Goal: Transaction & Acquisition: Purchase product/service

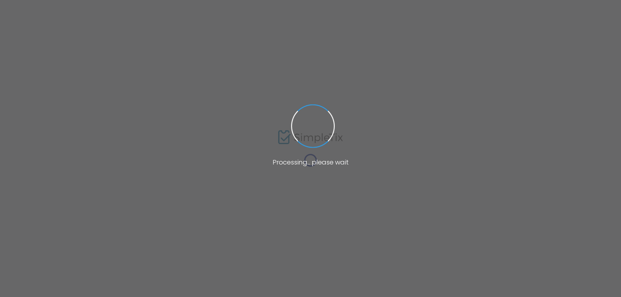
type input "The [GEOGRAPHIC_DATA]"
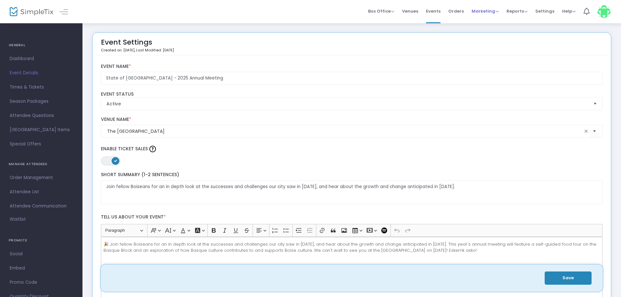
click at [482, 10] on span "Marketing" at bounding box center [484, 11] width 27 height 6
click at [484, 14] on li "Promo Codes" at bounding box center [497, 16] width 52 height 13
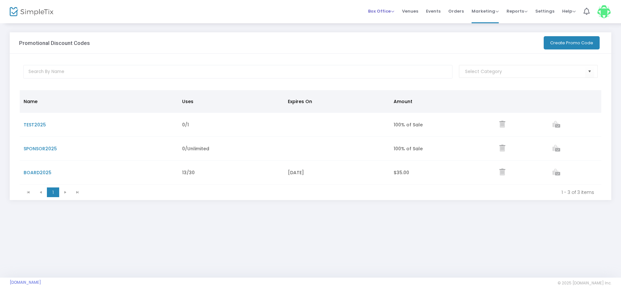
click at [381, 12] on span "Box Office" at bounding box center [381, 11] width 26 height 6
click at [387, 21] on li "Sell Tickets" at bounding box center [391, 16] width 46 height 13
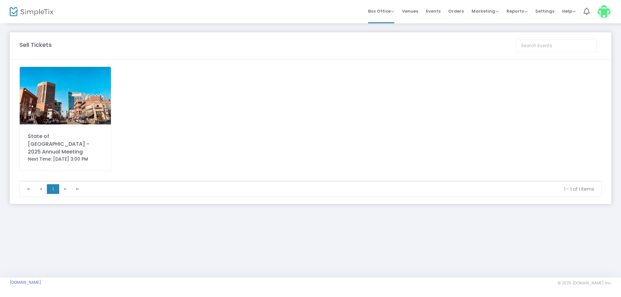
click at [53, 125] on div "State of [GEOGRAPHIC_DATA] - 2025 Annual Meeting Next Time: [DATE] 3:00 PM" at bounding box center [65, 119] width 92 height 104
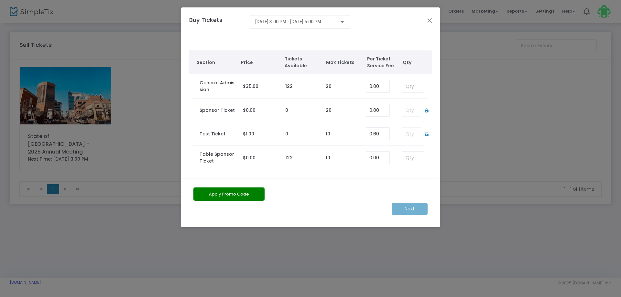
click at [410, 111] on td at bounding box center [409, 111] width 29 height 24
click at [409, 111] on td at bounding box center [409, 111] width 29 height 24
click at [420, 113] on td at bounding box center [409, 111] width 29 height 24
click at [409, 112] on td at bounding box center [409, 111] width 29 height 24
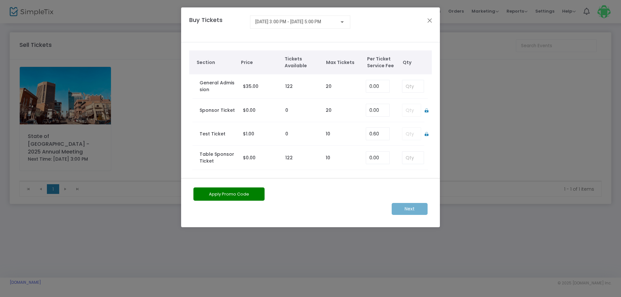
click at [409, 112] on td at bounding box center [409, 111] width 29 height 24
click at [410, 87] on input at bounding box center [412, 86] width 21 height 12
type input "1"
click at [229, 195] on button "Apply Promo Code" at bounding box center [228, 194] width 71 height 13
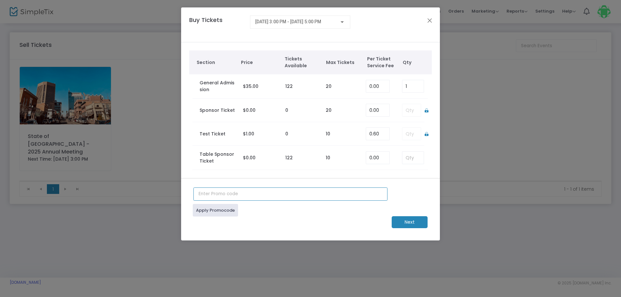
click at [229, 195] on input "text" at bounding box center [290, 194] width 194 height 13
type input "SPONSOR2025"
click at [207, 210] on link "Apply Promocode" at bounding box center [215, 210] width 45 height 13
click at [406, 226] on m-button "Next" at bounding box center [410, 222] width 36 height 12
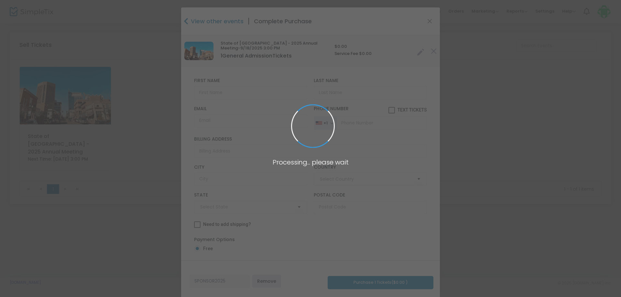
type input "[GEOGRAPHIC_DATA]"
type input "[US_STATE]"
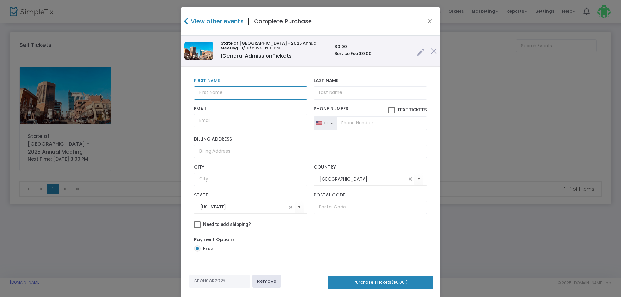
drag, startPoint x: 274, startPoint y: 90, endPoint x: 275, endPoint y: 85, distance: 4.4
click at [275, 85] on div "First Name First Name is required." at bounding box center [251, 88] width 120 height 21
type input "l"
type input "Lauren"
type input "[PERSON_NAME]"
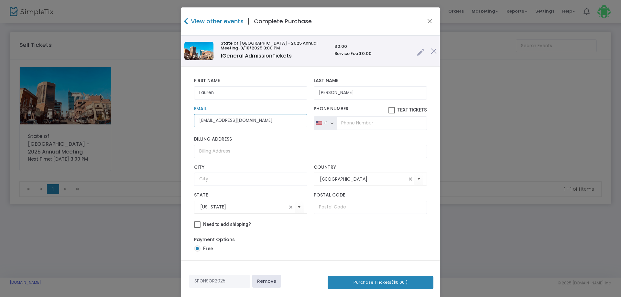
type input "[EMAIL_ADDRESS][DOMAIN_NAME]"
click at [380, 214] on input "text" at bounding box center [370, 207] width 113 height 13
click at [349, 213] on input "83702" at bounding box center [370, 207] width 113 height 13
type input "83702"
click at [197, 95] on input "Lauren" at bounding box center [250, 92] width 113 height 13
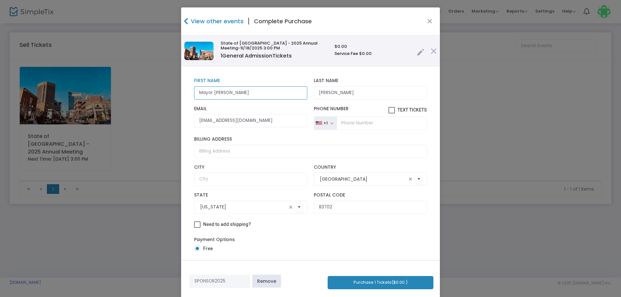
type input "Mayor [PERSON_NAME]"
click at [358, 283] on button "Purchase 1 Tickets ($0.00 )" at bounding box center [381, 282] width 106 height 13
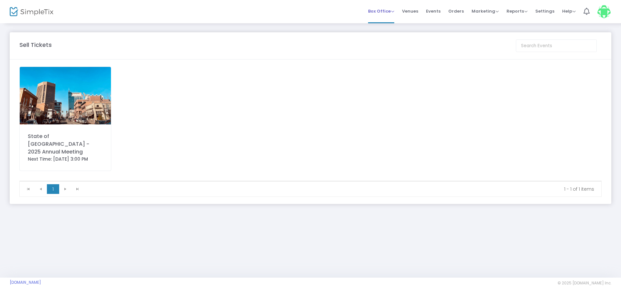
click at [384, 8] on span "Box Office" at bounding box center [381, 11] width 26 height 6
click at [80, 101] on img at bounding box center [65, 96] width 91 height 58
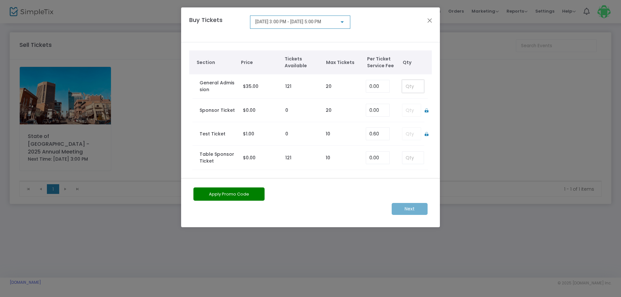
click at [417, 87] on input at bounding box center [412, 86] width 21 height 12
type input "1"
click at [248, 196] on button "Apply Promo Code" at bounding box center [228, 194] width 71 height 13
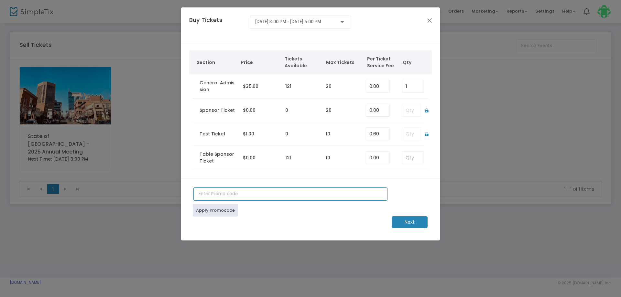
click at [248, 196] on input "text" at bounding box center [290, 194] width 194 height 13
type input "SPONSOR2025"
click at [227, 217] on link "Apply Promocode" at bounding box center [215, 210] width 45 height 13
click at [414, 223] on m-button "Next" at bounding box center [410, 222] width 36 height 12
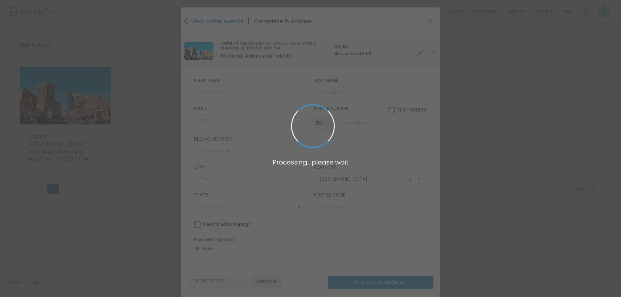
type input "[US_STATE]"
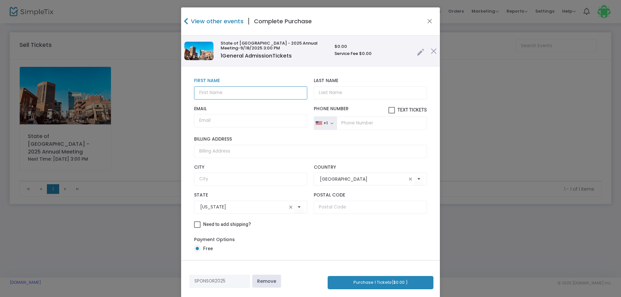
click at [234, 93] on input "text" at bounding box center [250, 92] width 113 height 13
type input "[PERSON_NAME]"
type input "Cantor"
drag, startPoint x: 252, startPoint y: 125, endPoint x: 246, endPoint y: 122, distance: 6.9
click at [246, 122] on input "Email" at bounding box center [250, 120] width 113 height 13
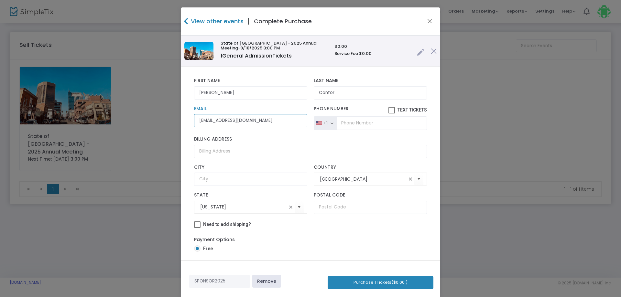
type input "[EMAIL_ADDRESS][DOMAIN_NAME]"
click at [364, 283] on button "Purchase 1 Tickets ($0.00 )" at bounding box center [381, 282] width 106 height 13
